Goal: Book appointment/travel/reservation

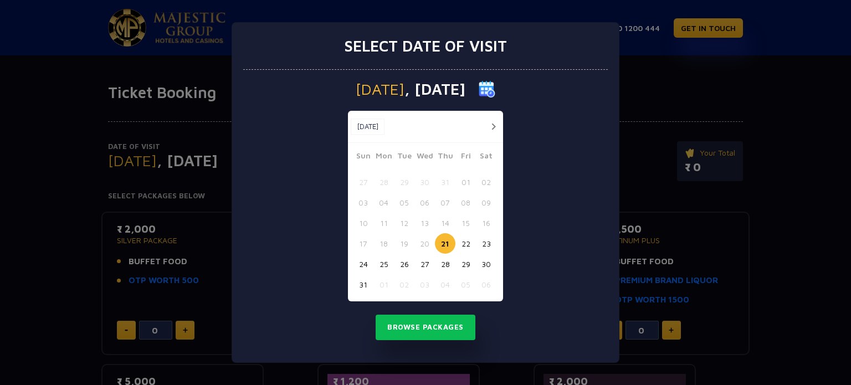
click at [488, 127] on button "button" at bounding box center [493, 127] width 14 height 14
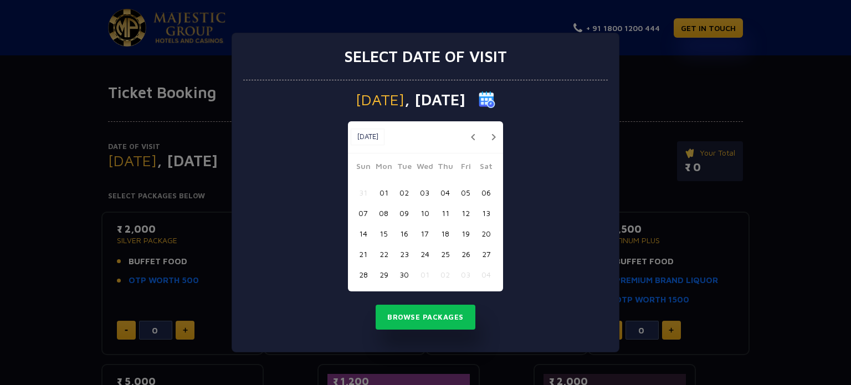
click at [484, 189] on button "06" at bounding box center [486, 192] width 20 height 20
click at [441, 312] on button "Browse Packages" at bounding box center [426, 317] width 100 height 25
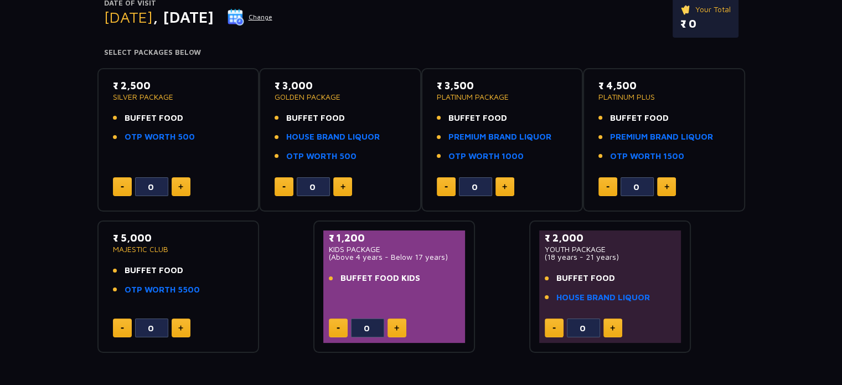
scroll to position [133, 0]
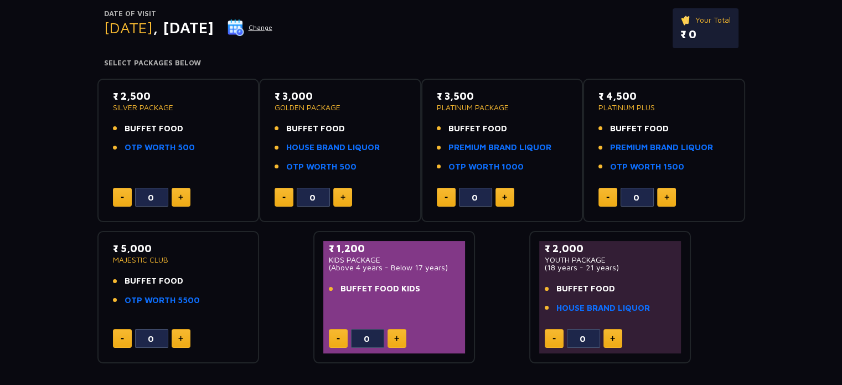
click at [348, 195] on button at bounding box center [342, 197] width 19 height 19
click at [346, 195] on button at bounding box center [342, 197] width 19 height 19
type input "2"
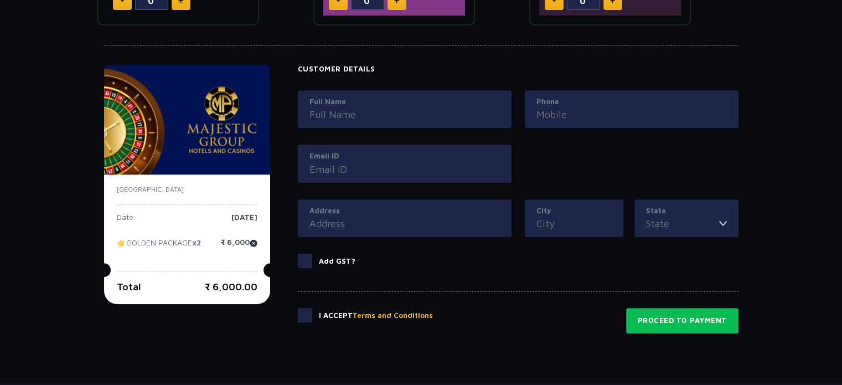
scroll to position [550, 0]
